Goal: Transaction & Acquisition: Purchase product/service

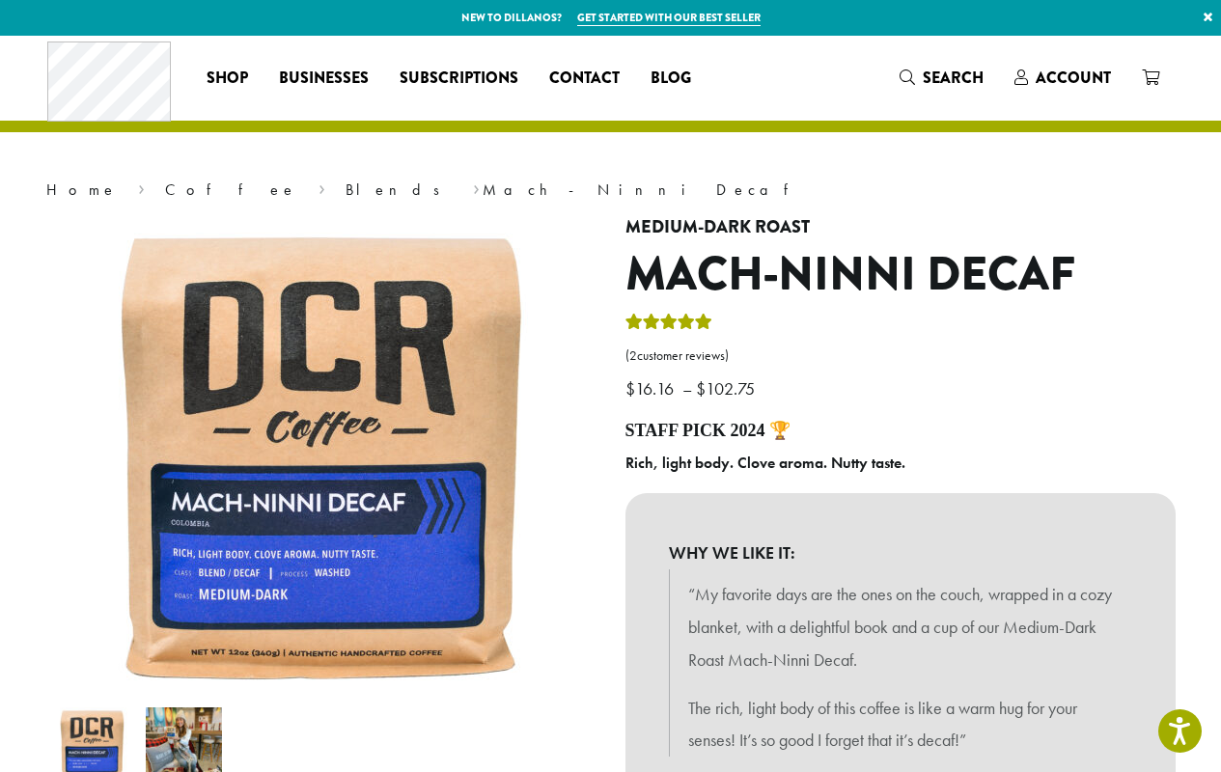
scroll to position [482, 0]
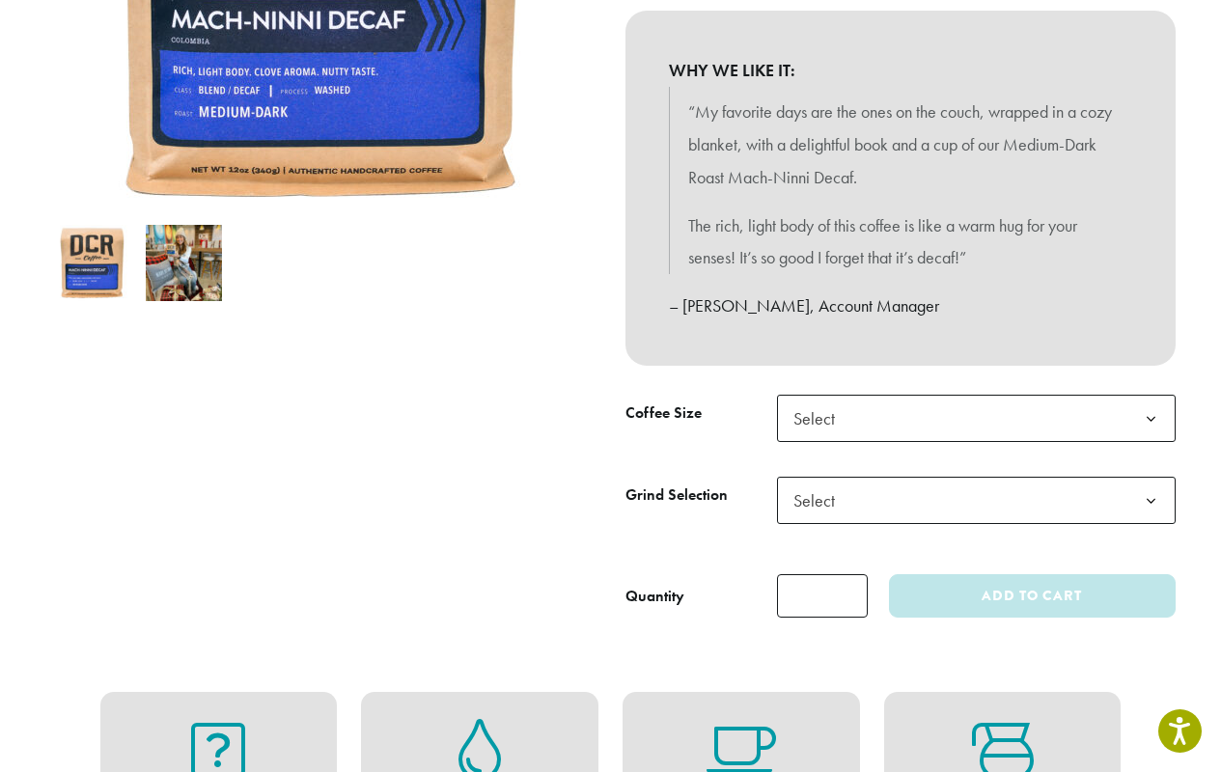
click at [821, 595] on input "*" at bounding box center [822, 595] width 91 height 43
type input "*"
click at [899, 506] on span "Select" at bounding box center [976, 500] width 399 height 47
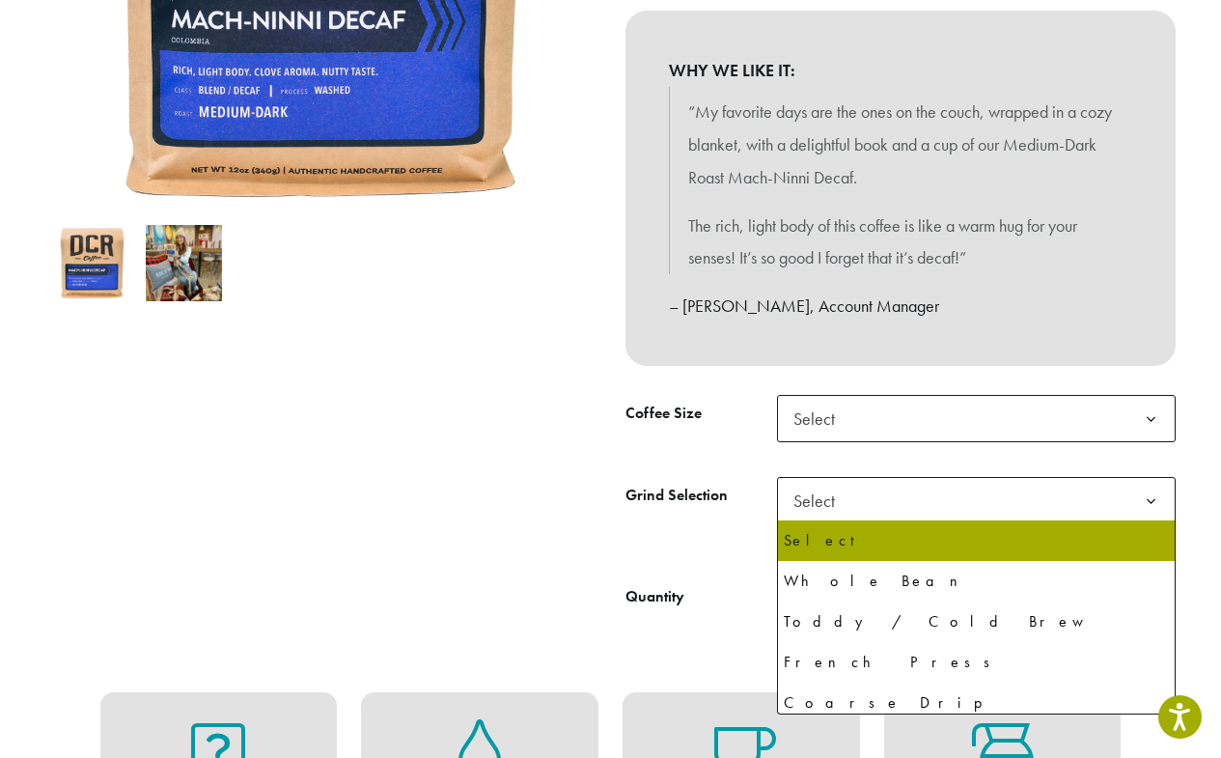
click at [976, 418] on span "Select" at bounding box center [976, 418] width 399 height 47
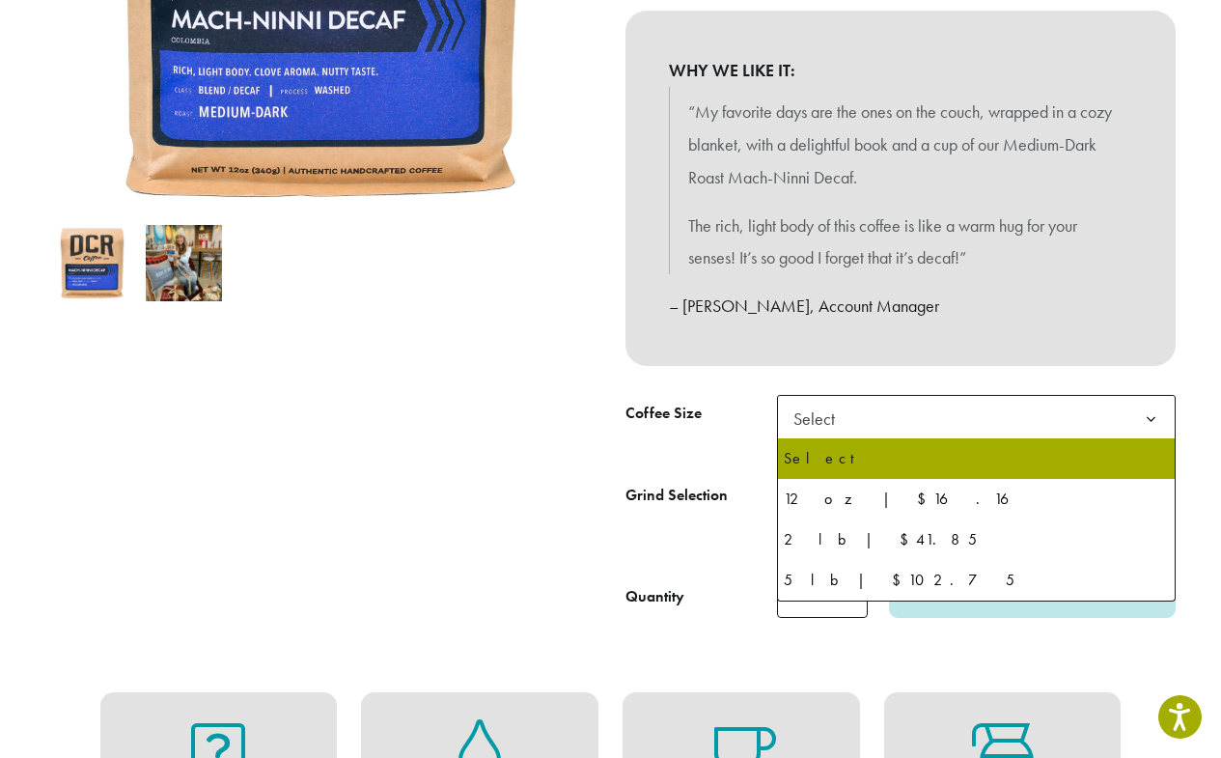
click at [976, 418] on span "Select" at bounding box center [976, 418] width 399 height 47
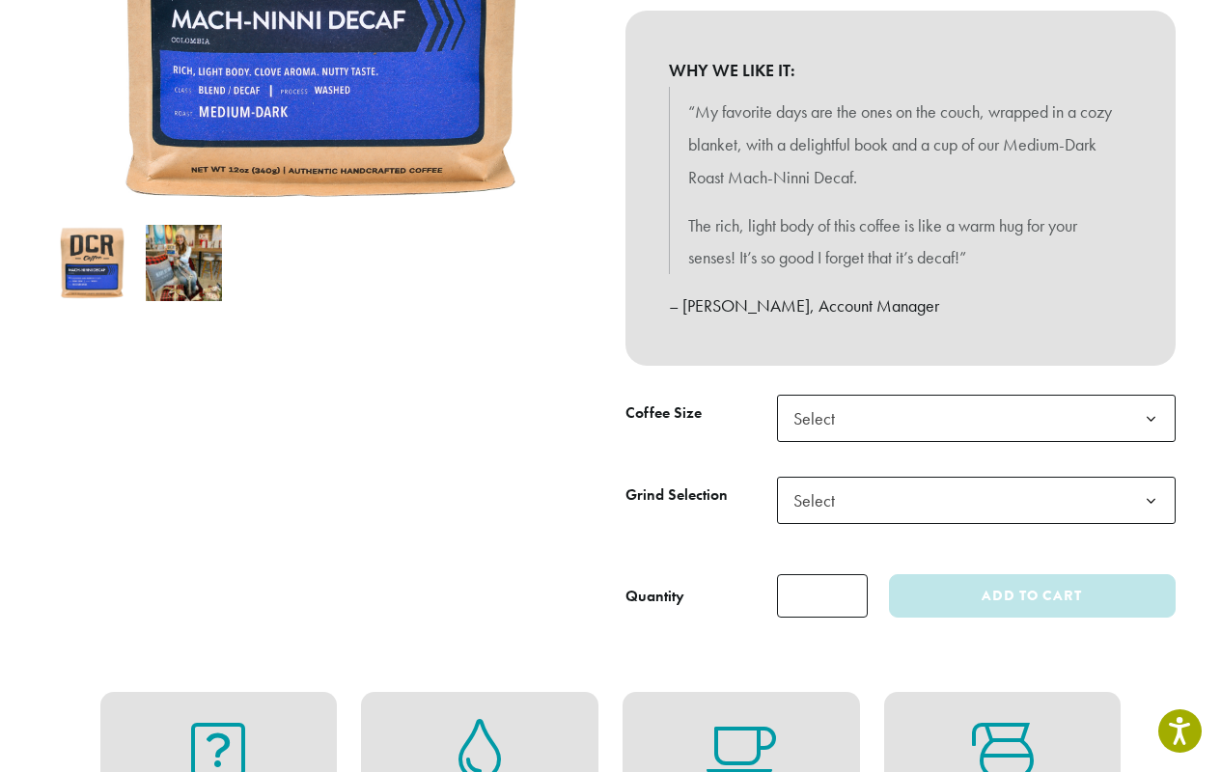
click at [976, 418] on span "Select" at bounding box center [976, 418] width 399 height 47
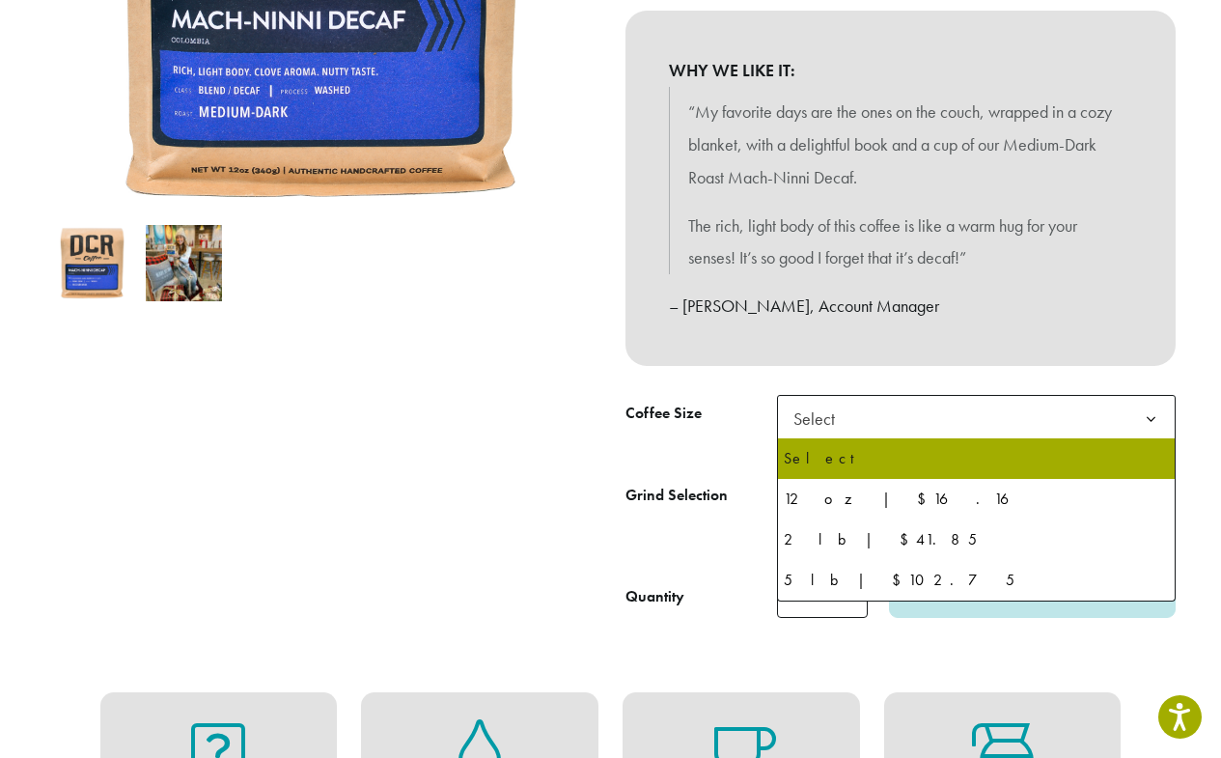
click at [818, 418] on span "Select" at bounding box center [819, 418] width 69 height 38
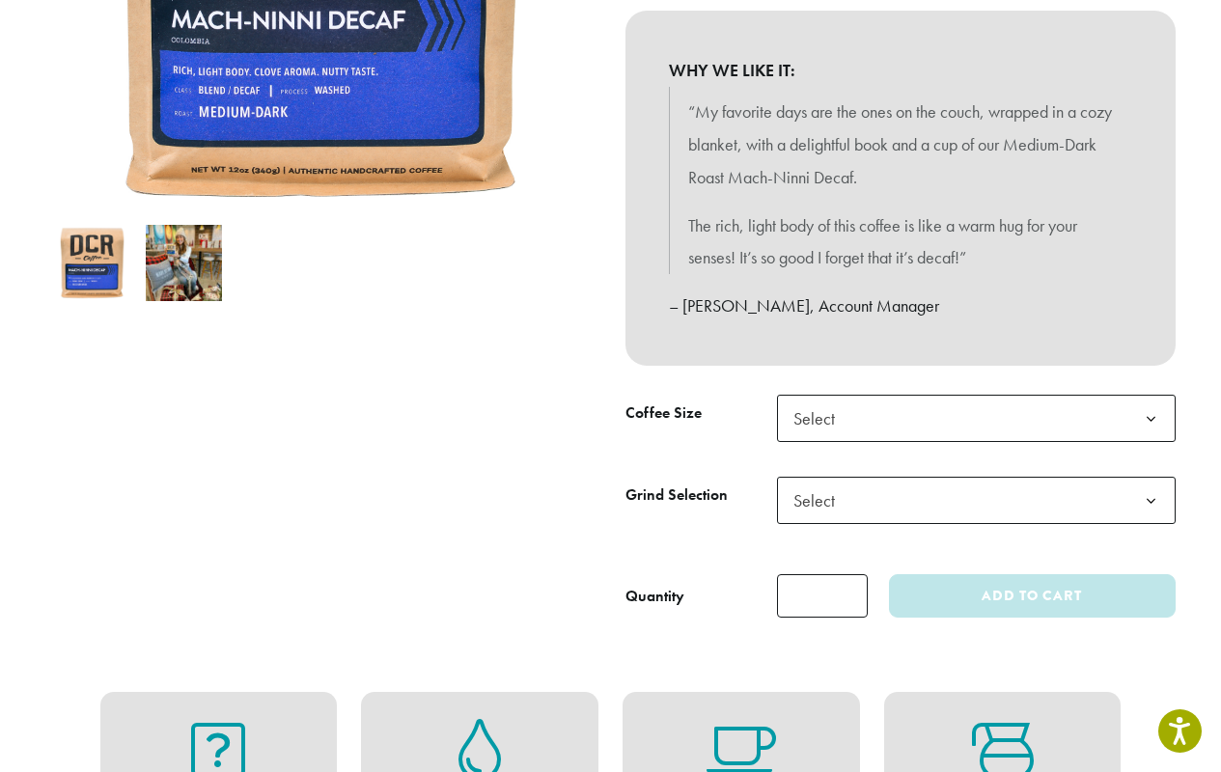
click at [976, 418] on span "Select" at bounding box center [976, 418] width 399 height 47
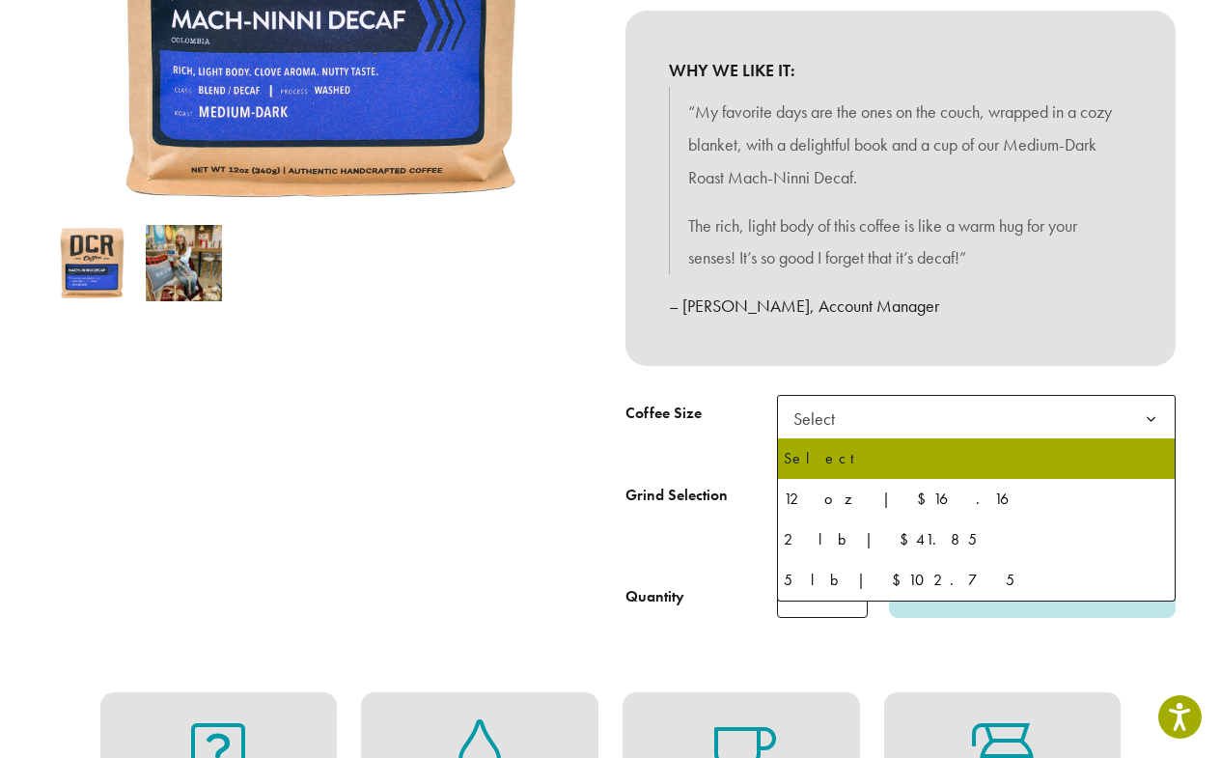
click at [976, 418] on span "Select" at bounding box center [976, 418] width 399 height 47
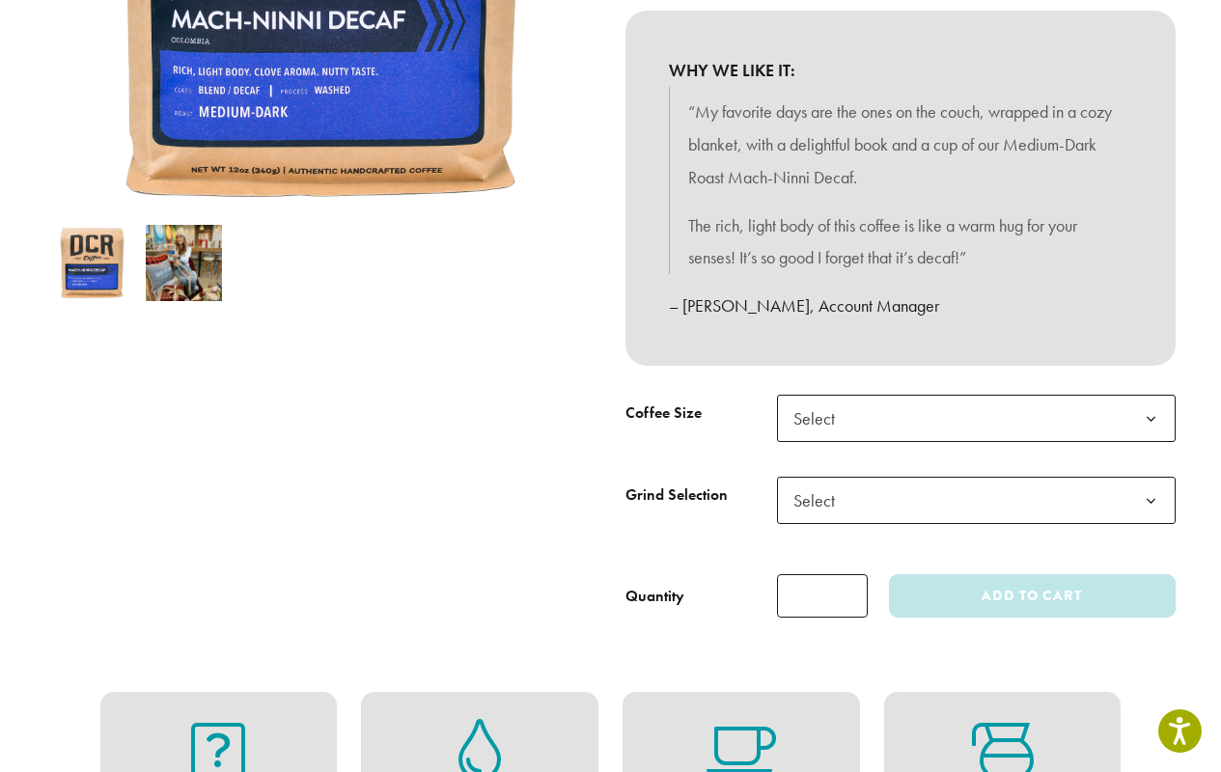
click at [976, 418] on span "Select" at bounding box center [976, 418] width 399 height 47
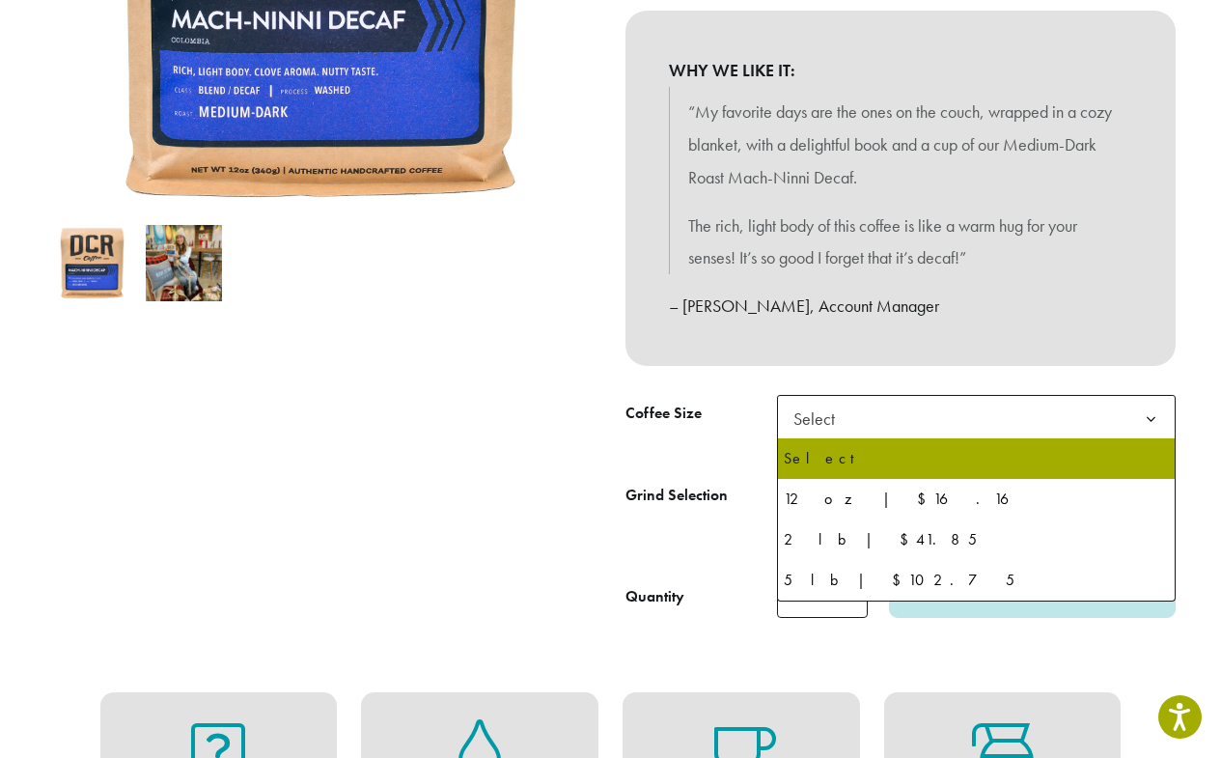
click at [818, 418] on span "Select" at bounding box center [819, 418] width 69 height 38
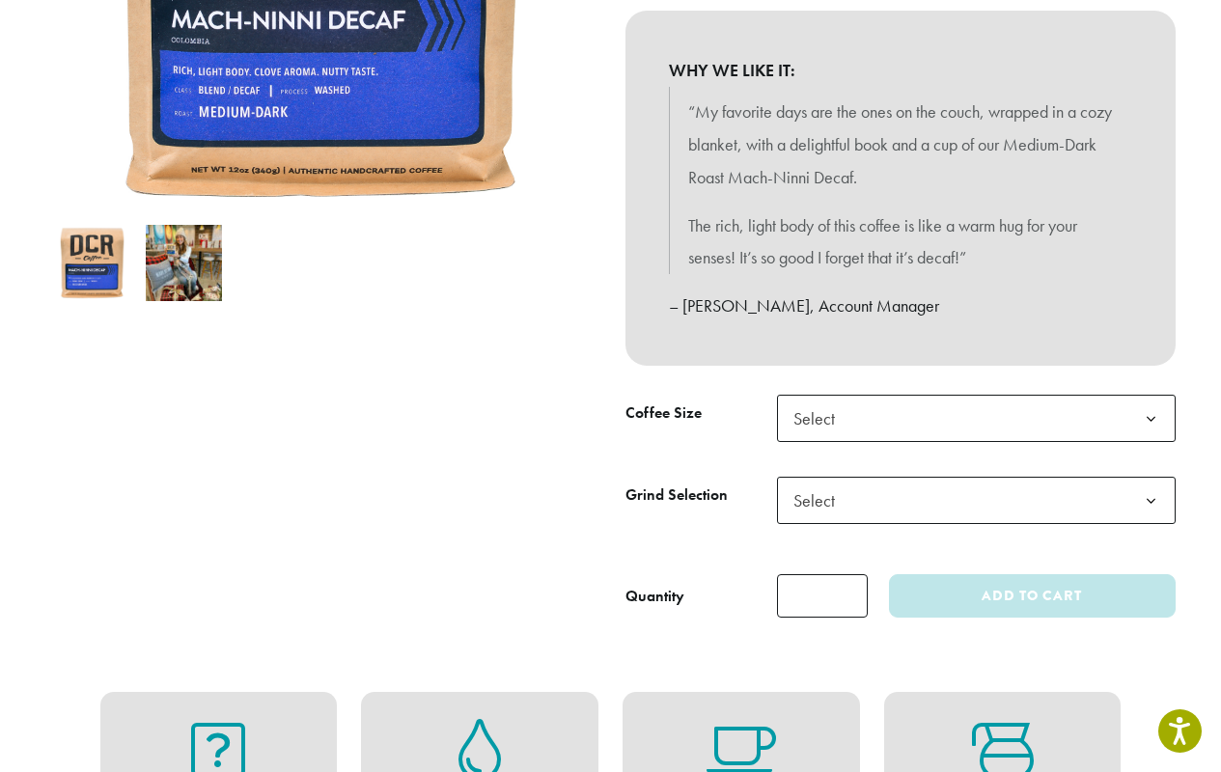
click at [976, 418] on span "Select" at bounding box center [976, 418] width 399 height 47
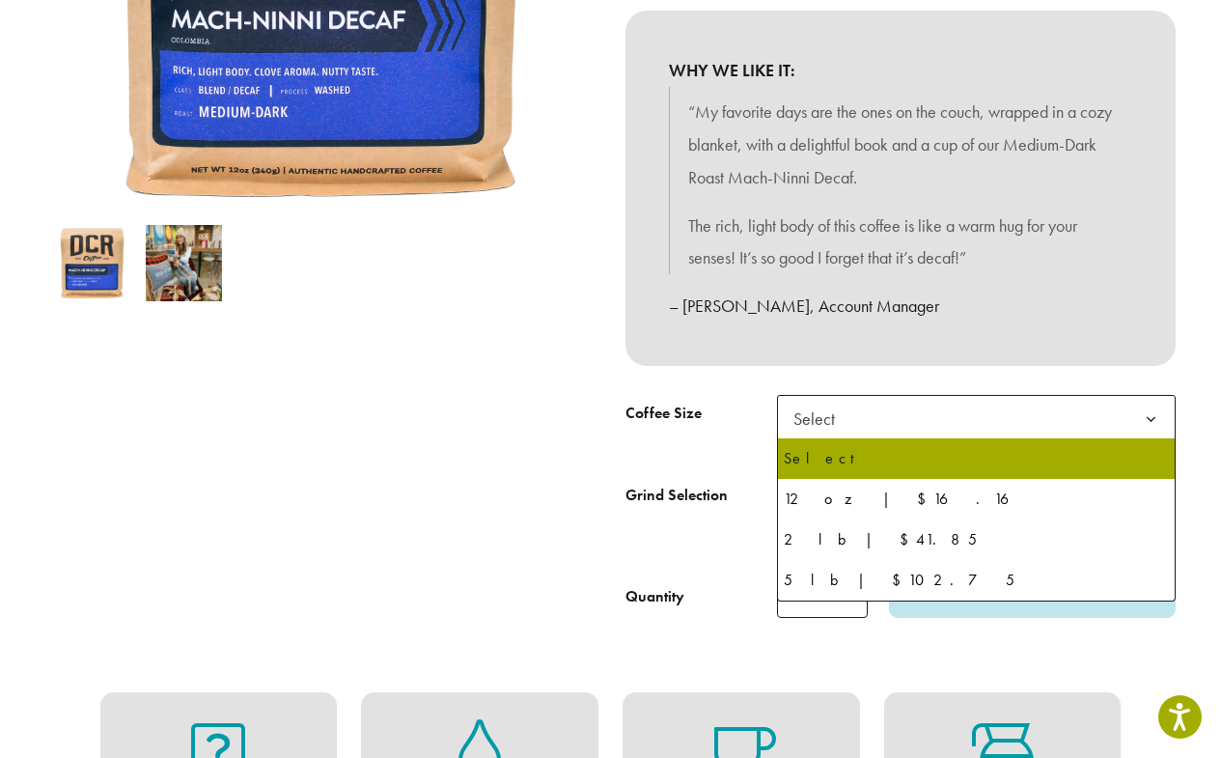
click at [976, 418] on span "Select" at bounding box center [976, 418] width 399 height 47
